Goal: Information Seeking & Learning: Learn about a topic

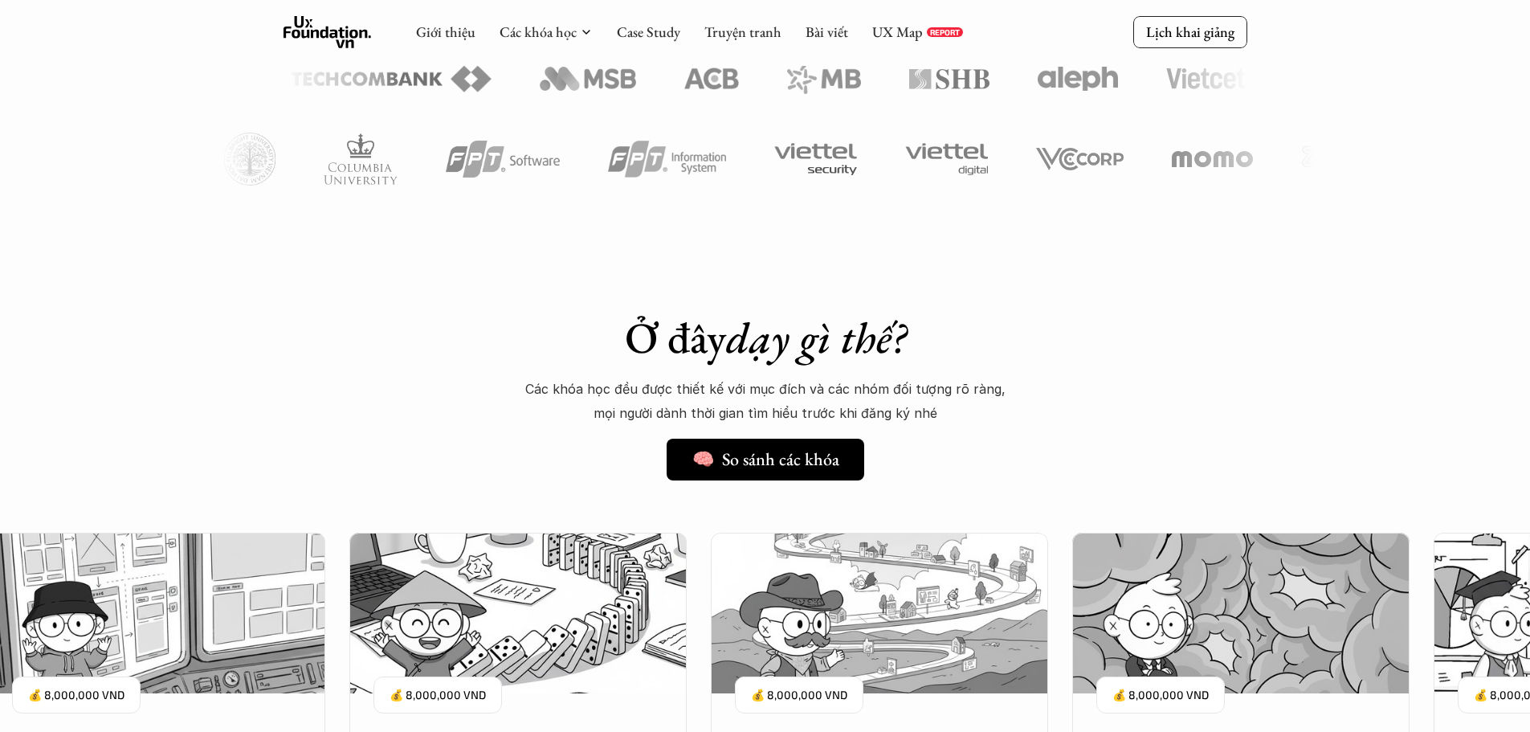
scroll to position [967, 0]
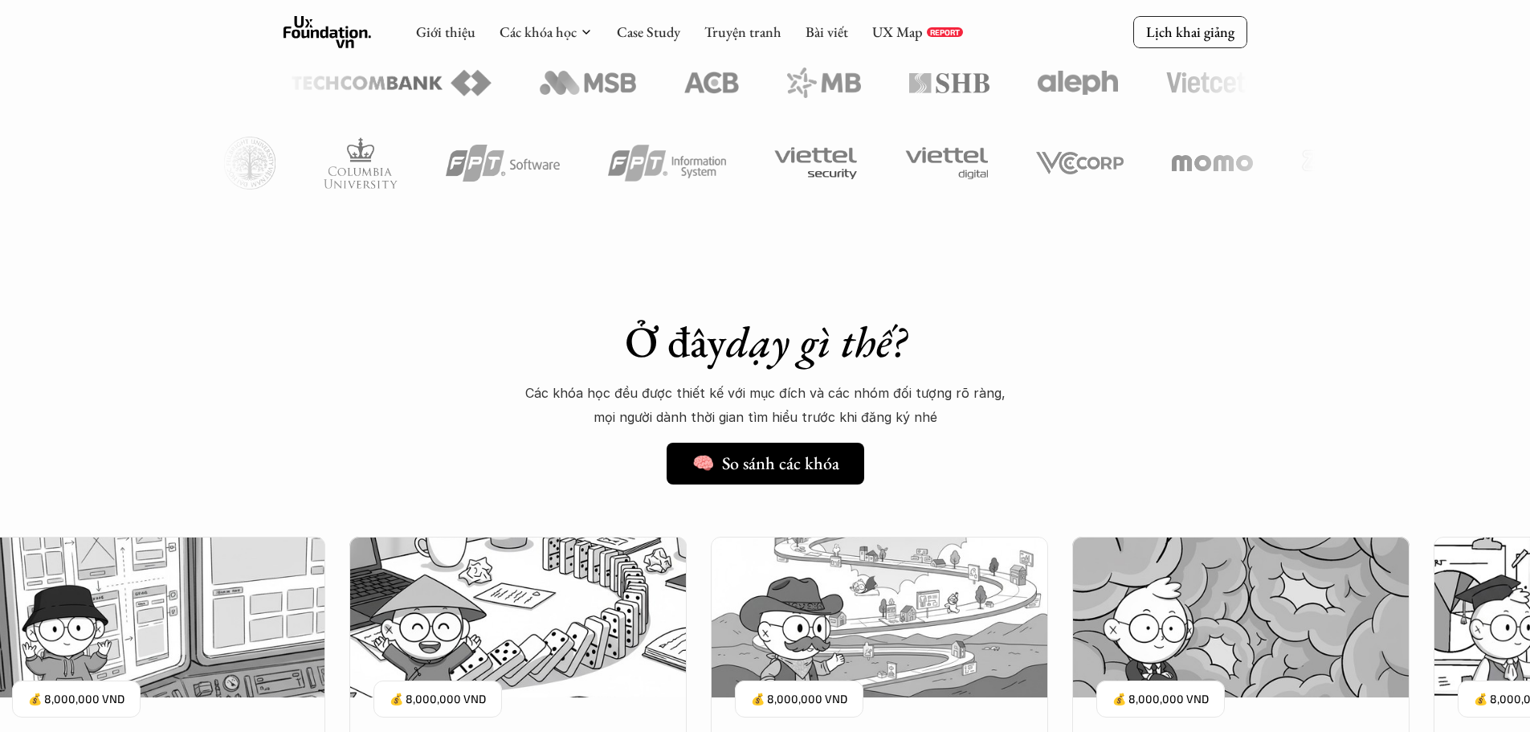
click at [644, 19] on div "Giới thiệu Các khóa học Case Study Truyện tranh Bài viết UX Map REPORT" at bounding box center [689, 32] width 547 height 32
click at [644, 26] on link "Case Study" at bounding box center [648, 31] width 63 height 18
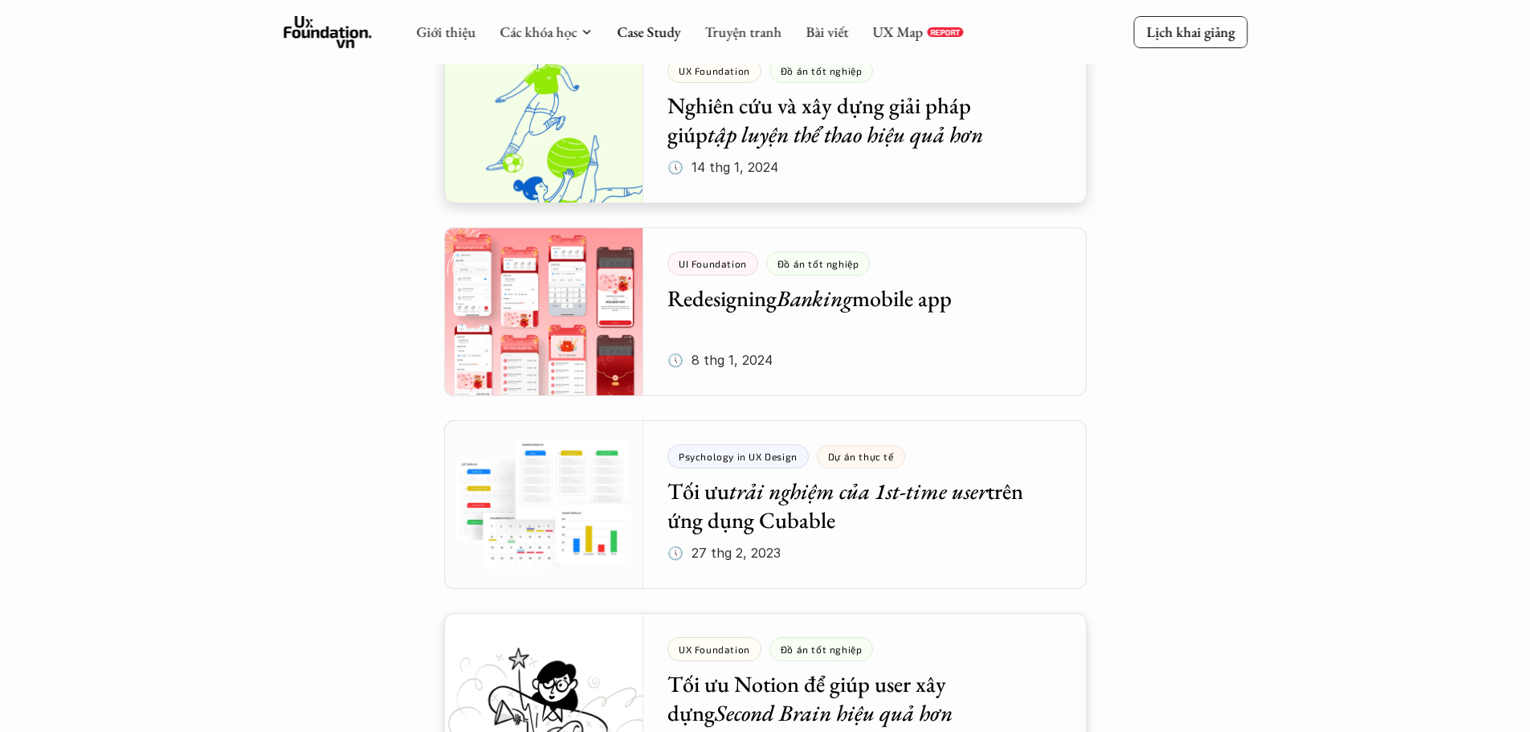
scroll to position [2650, 0]
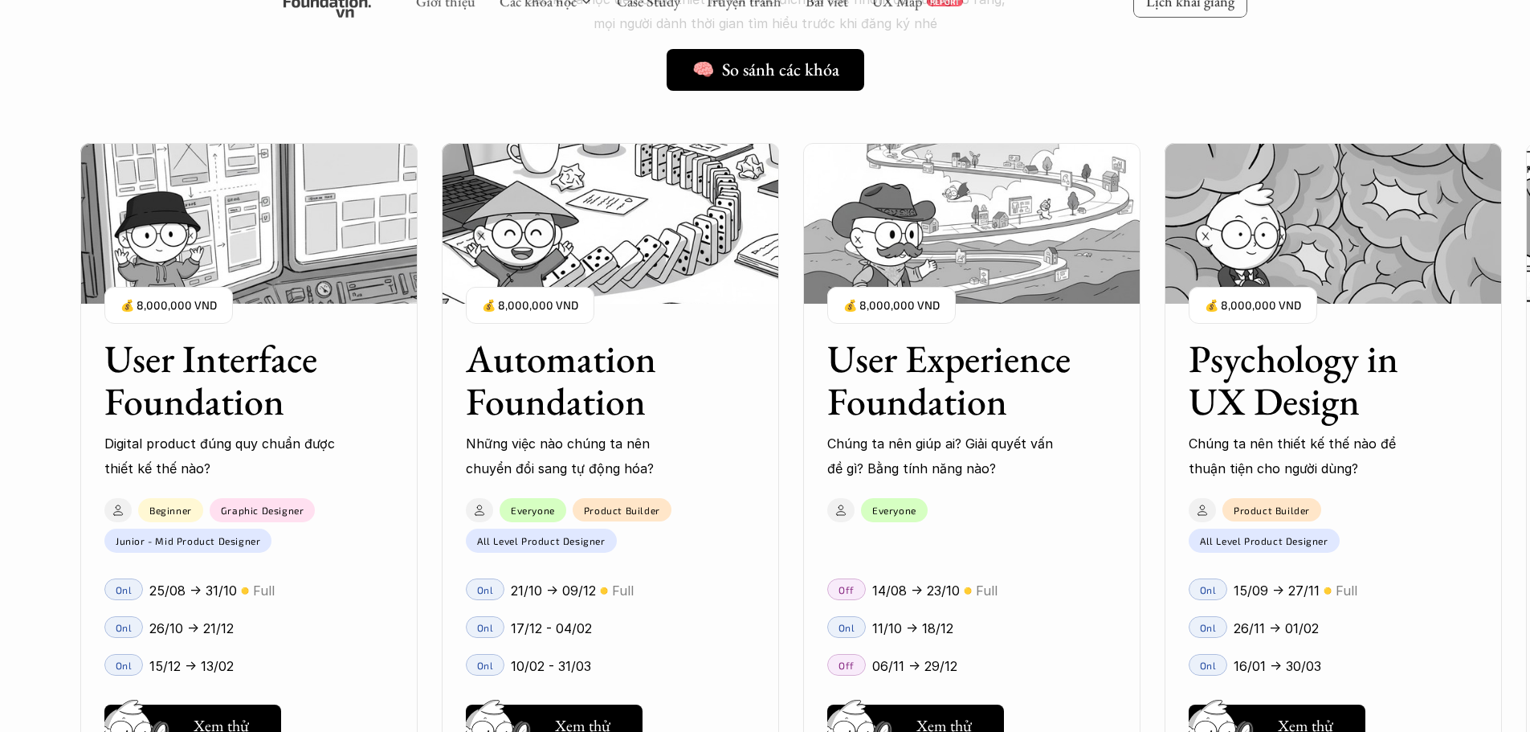
scroll to position [1449, 0]
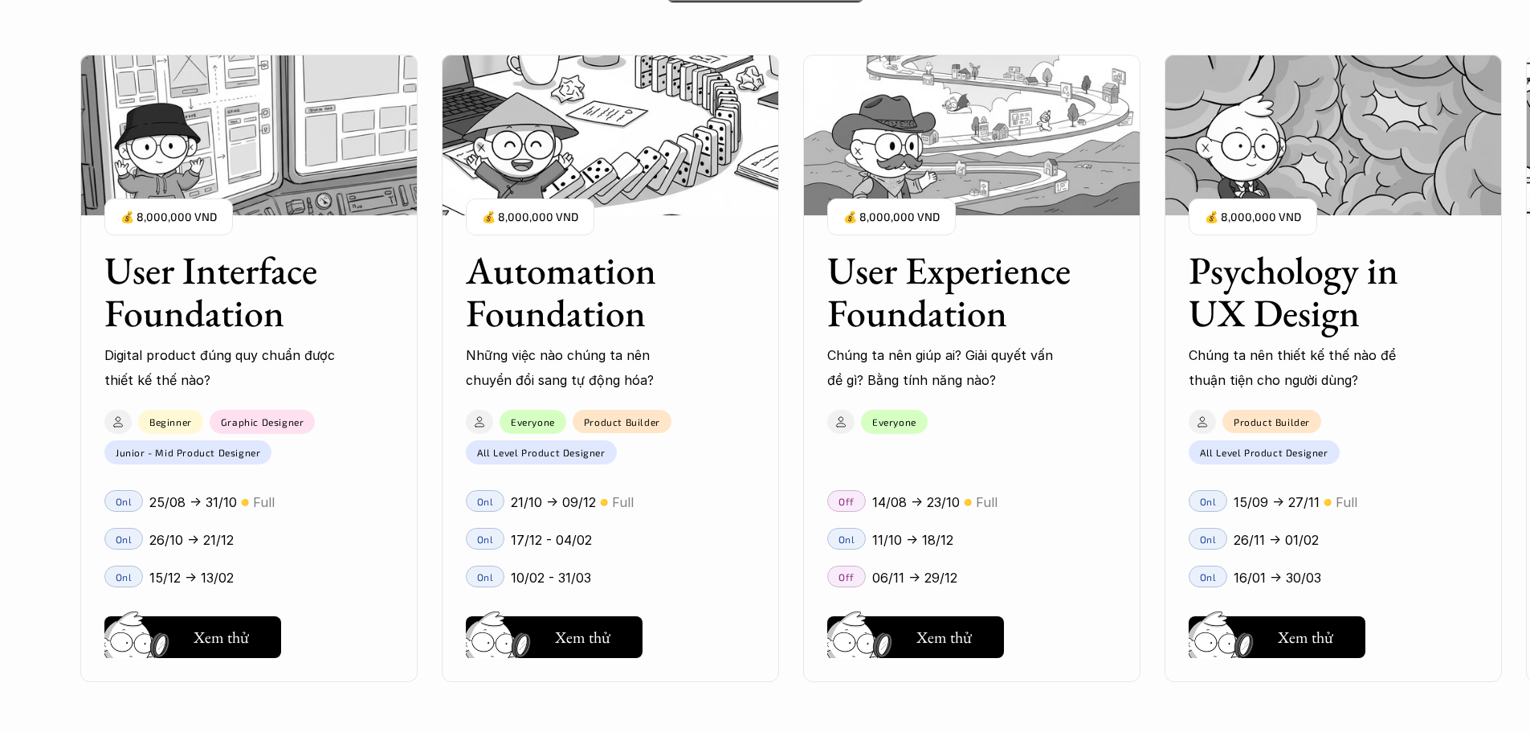
click at [164, 297] on h3 "User Interface Foundation" at bounding box center [228, 291] width 249 height 85
click at [209, 630] on h5 "Xem thử" at bounding box center [221, 641] width 55 height 22
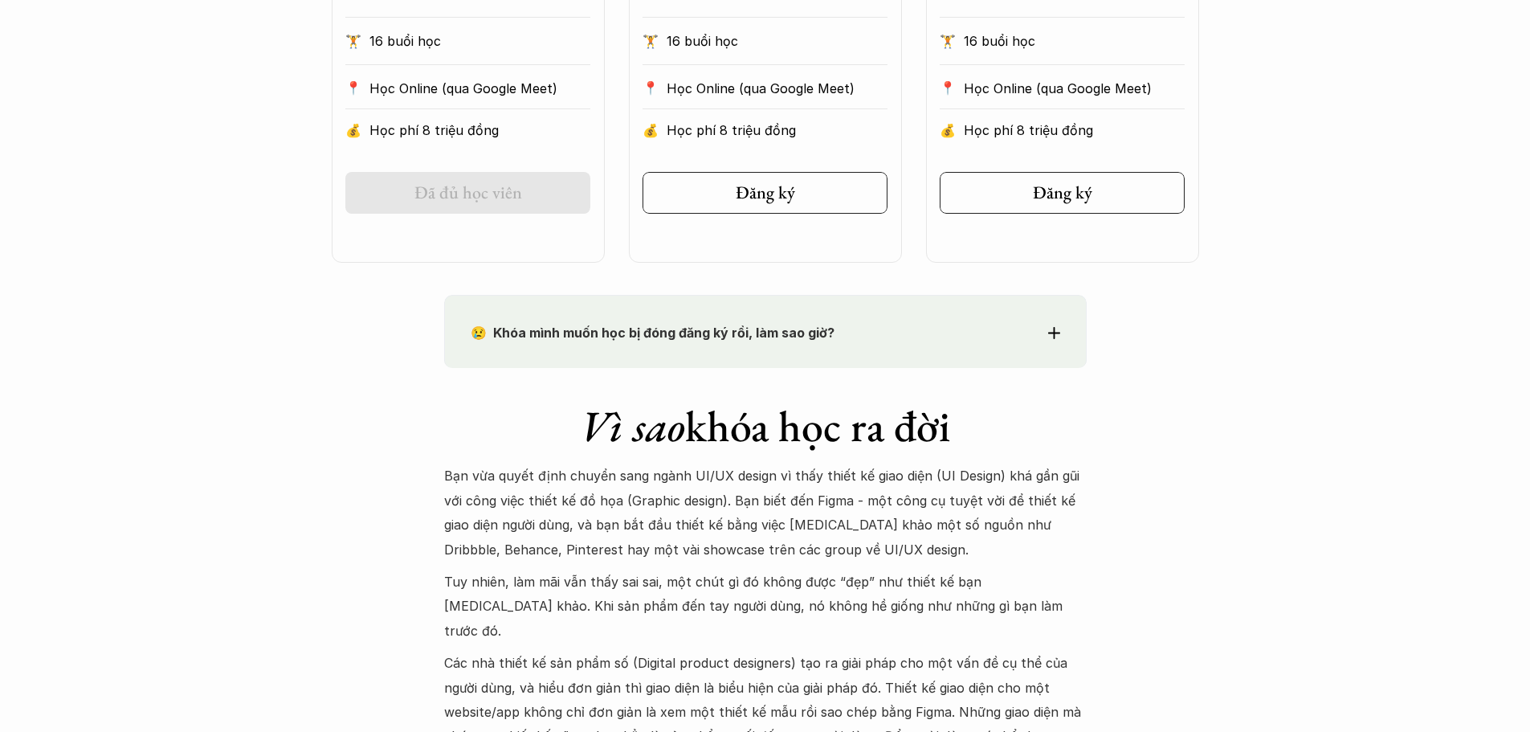
scroll to position [1205, 0]
